Goal: Download file/media

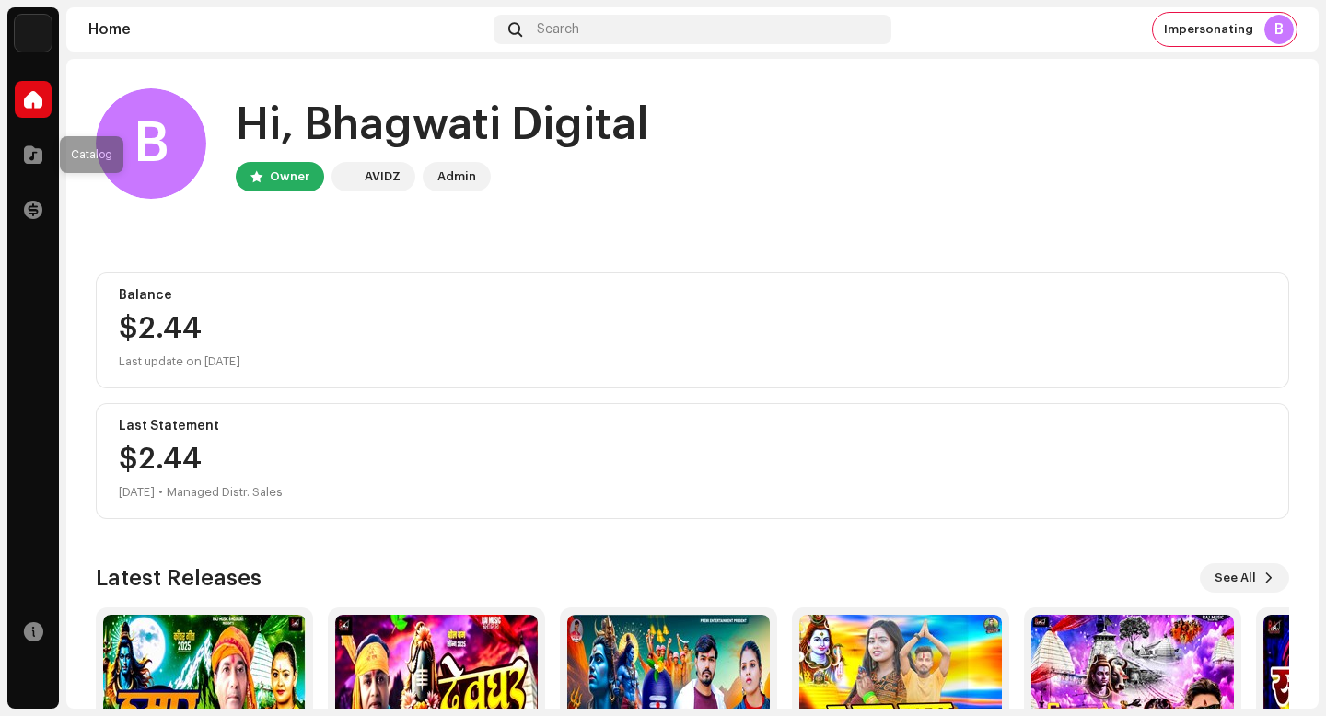
click at [11, 167] on div "Catalog" at bounding box center [33, 155] width 52 height 52
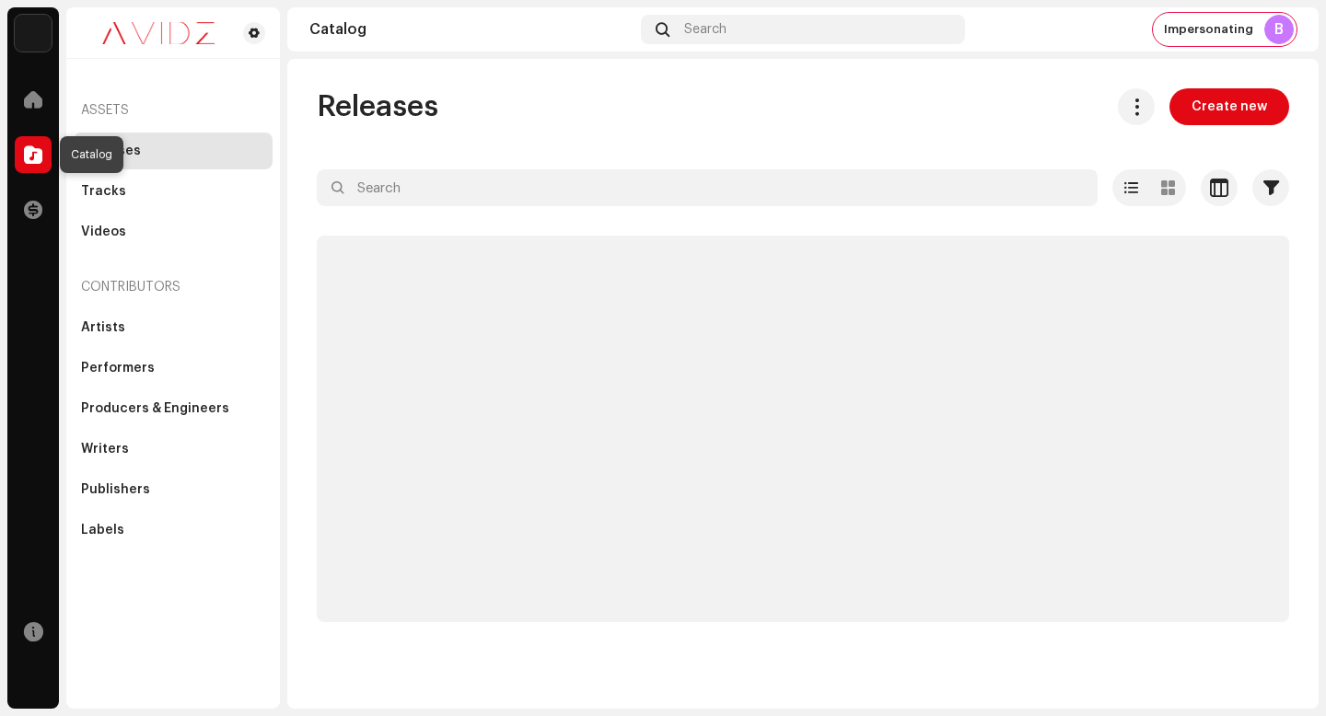
click at [25, 165] on div at bounding box center [33, 154] width 37 height 37
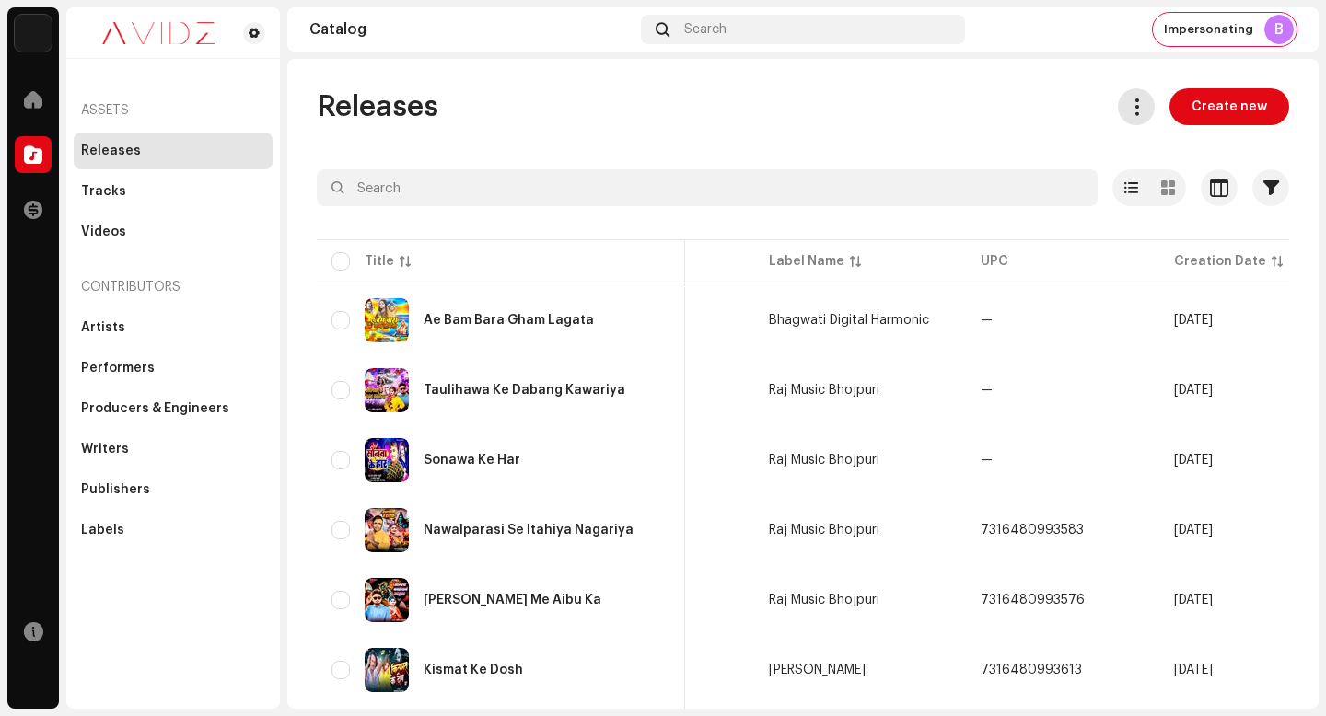
click at [1118, 105] on button at bounding box center [1136, 106] width 37 height 37
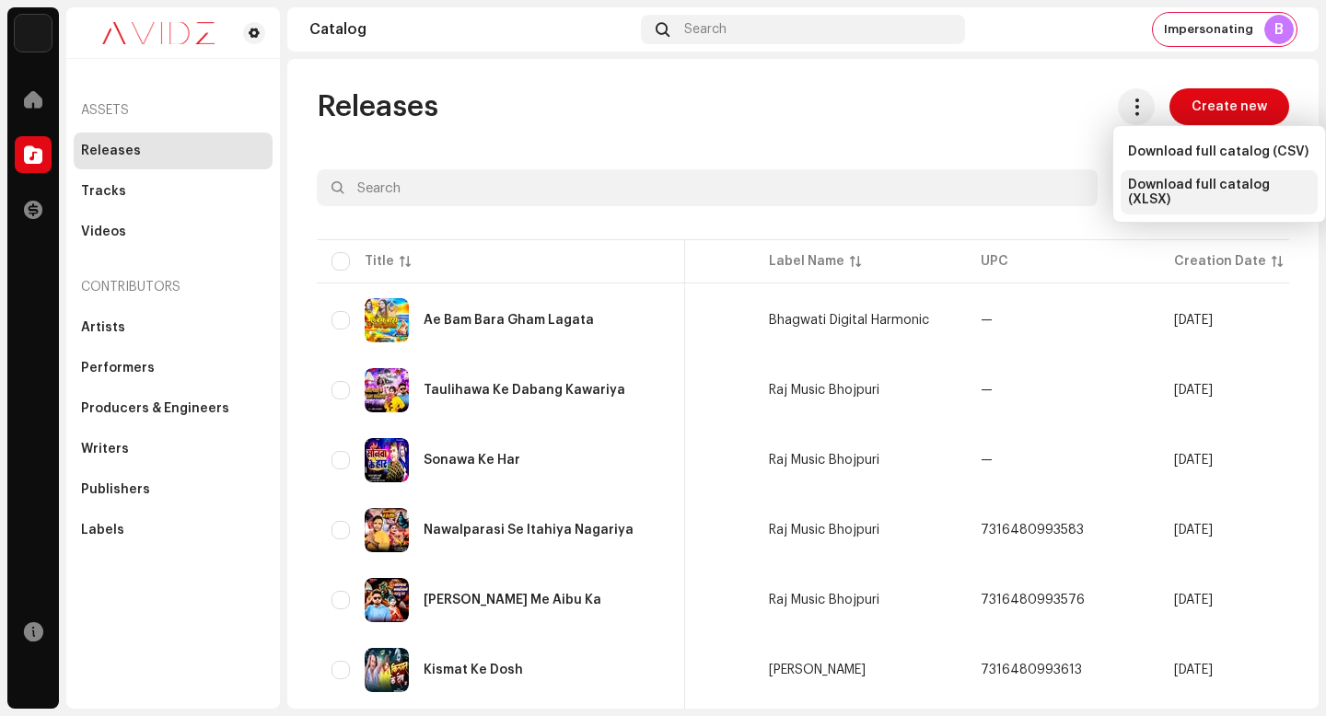
click at [1225, 184] on span "Download full catalog (XLSX)" at bounding box center [1219, 192] width 182 height 29
click at [1281, 29] on div "B" at bounding box center [1278, 29] width 29 height 29
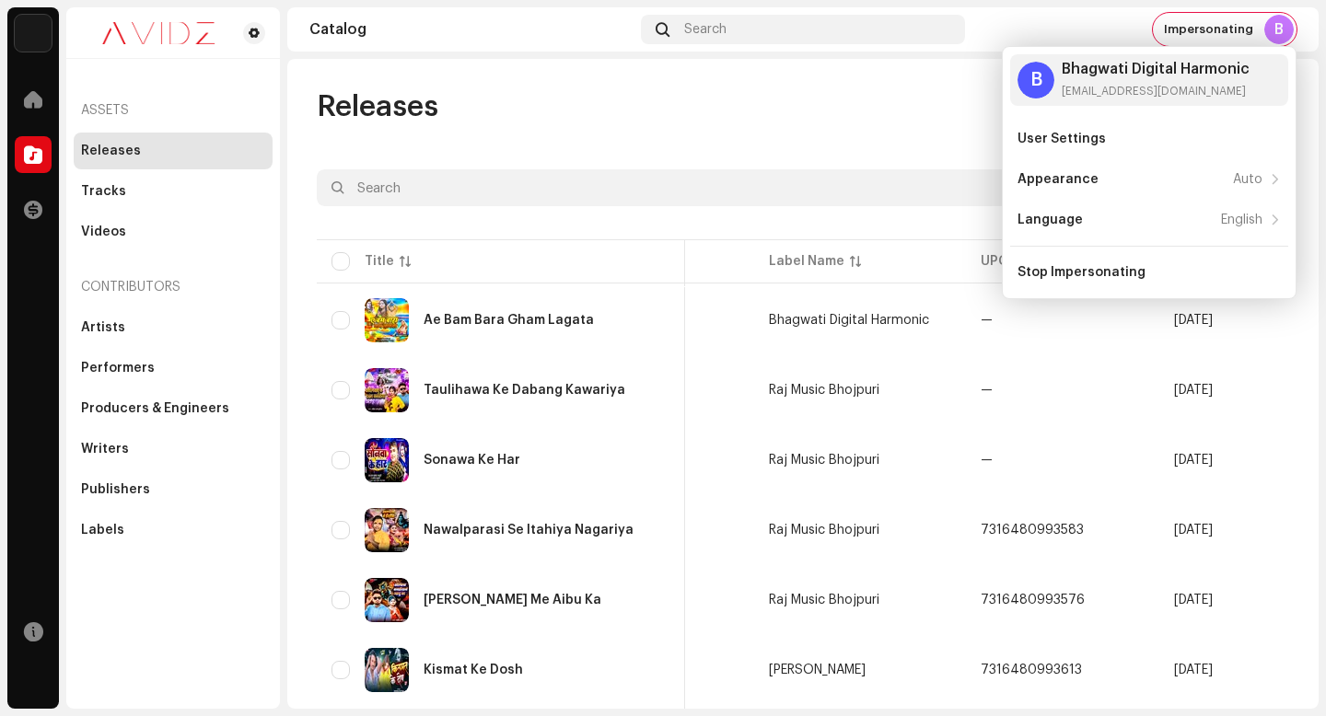
click at [952, 84] on div "Releases Create new Selected 0 Options Filters Distribution status Never Distri…" at bounding box center [802, 384] width 1031 height 650
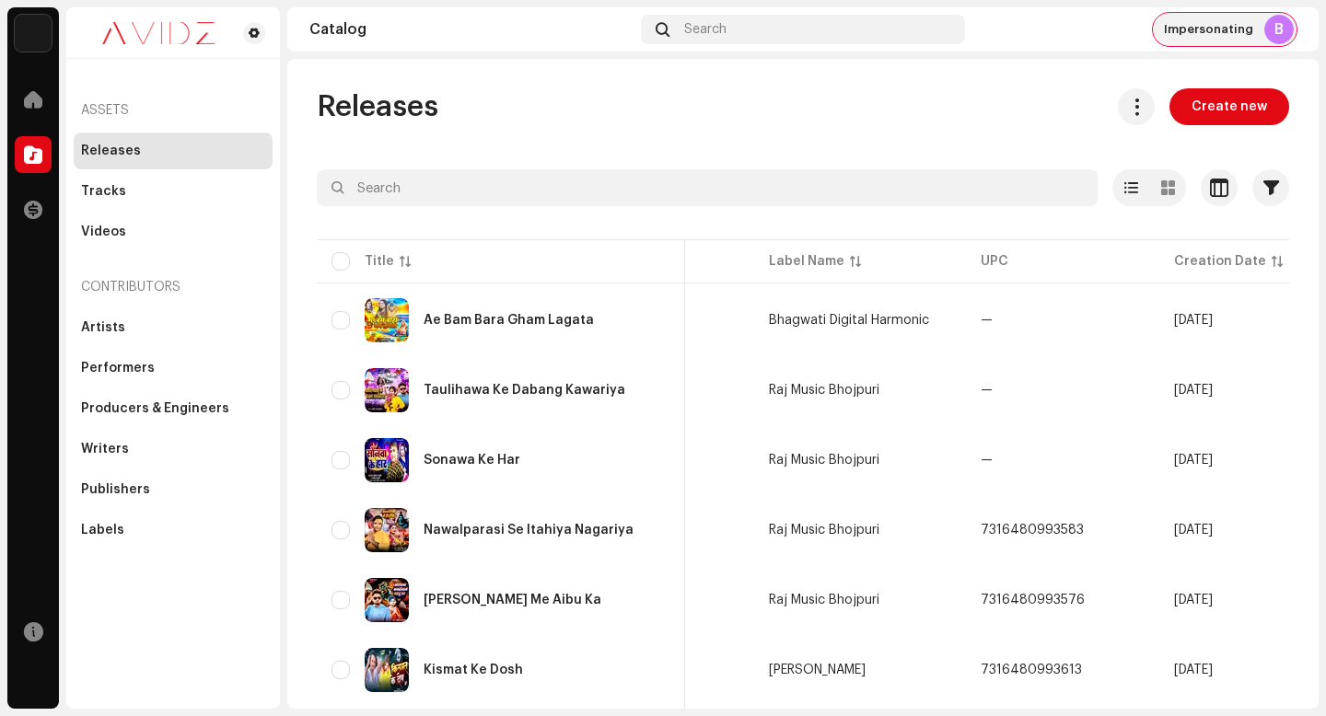
click at [1232, 33] on span "Impersonating" at bounding box center [1208, 29] width 89 height 15
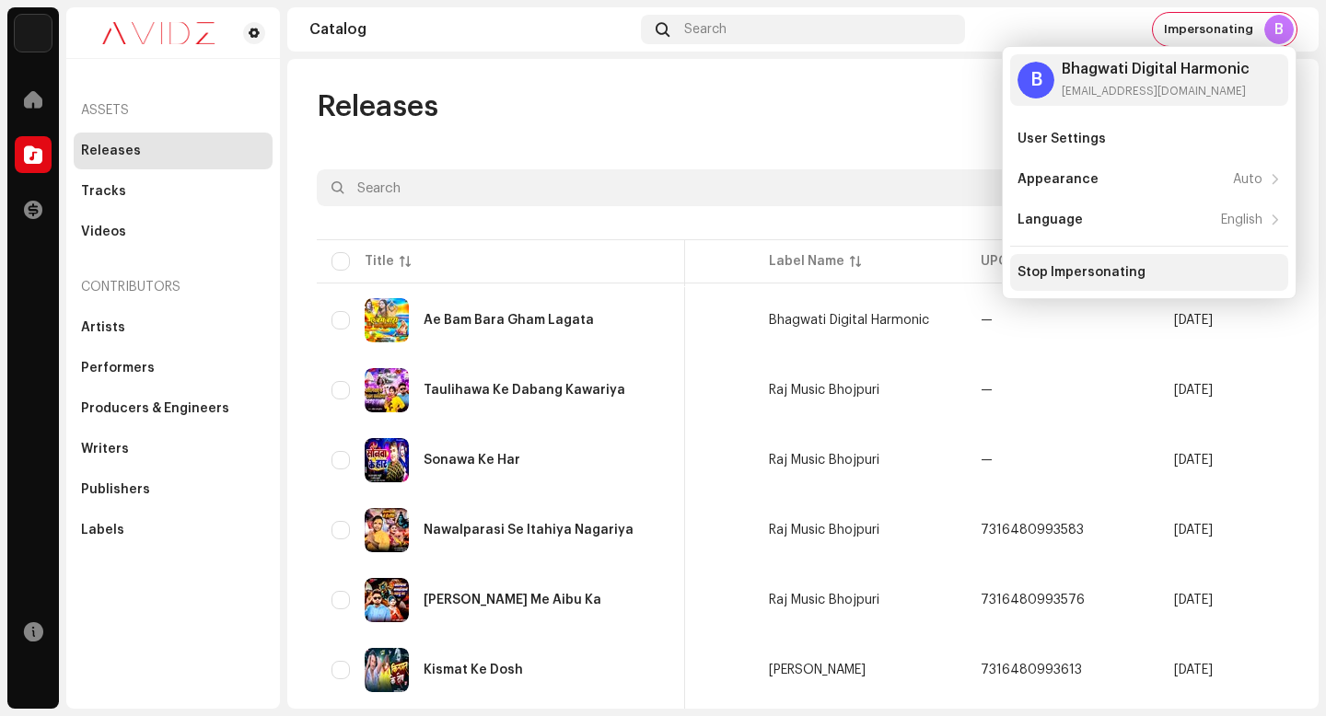
click at [1148, 268] on div "Stop Impersonating" at bounding box center [1148, 272] width 263 height 15
